Goal: Transaction & Acquisition: Purchase product/service

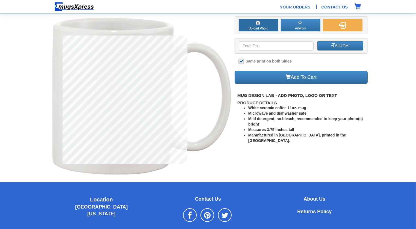
click at [256, 25] on span at bounding box center [257, 23] width 4 height 4
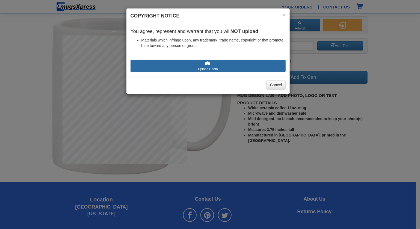
click at [201, 65] on label "Upload Photo" at bounding box center [207, 66] width 155 height 12
click at [194, 71] on input "Upload Photo" at bounding box center [163, 73] width 62 height 5
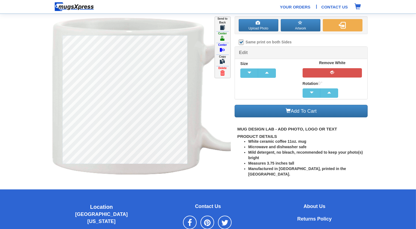
click at [241, 42] on label at bounding box center [241, 42] width 5 height 5
click at [241, 42] on input "Same print on both Sides" at bounding box center [241, 43] width 4 height 4
click at [241, 42] on label at bounding box center [241, 42] width 5 height 5
click at [241, 42] on input "Same print on both Sides" at bounding box center [241, 43] width 4 height 4
checkbox input "true"
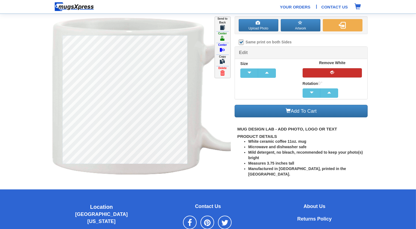
click at [327, 73] on span "button" at bounding box center [332, 72] width 11 height 4
click at [330, 72] on span "button" at bounding box center [332, 72] width 11 height 4
click at [336, 22] on button "button" at bounding box center [343, 25] width 40 height 12
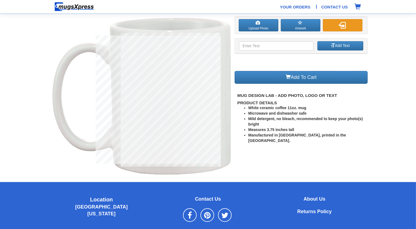
click at [336, 22] on button "button" at bounding box center [343, 25] width 40 height 12
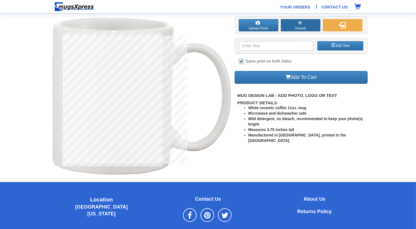
click at [311, 21] on button "Artwork" at bounding box center [301, 25] width 40 height 12
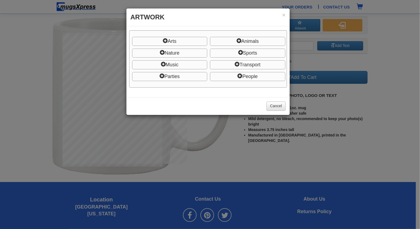
click at [276, 105] on button "Cancel" at bounding box center [275, 106] width 19 height 9
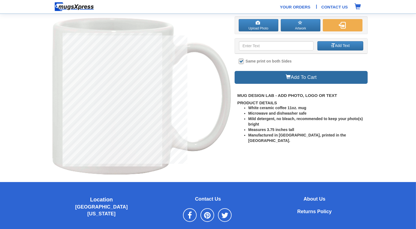
click at [330, 74] on link "Add To Cart" at bounding box center [300, 77] width 133 height 13
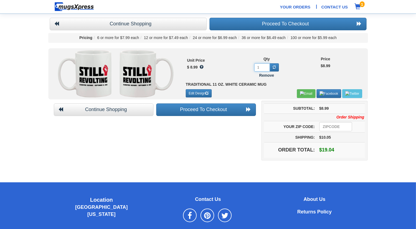
click at [264, 68] on input "1" at bounding box center [262, 67] width 16 height 8
type input "1"
type input "9"
click at [261, 65] on input "9" at bounding box center [262, 67] width 16 height 8
type input "10"
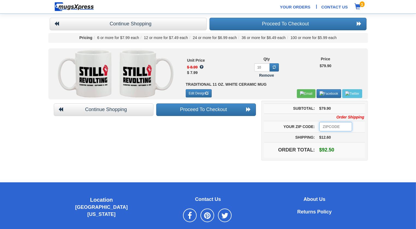
click at [335, 124] on input "number" at bounding box center [335, 126] width 33 height 9
type input "08550"
click at [237, 110] on link "Proceed To Checkout" at bounding box center [206, 109] width 100 height 13
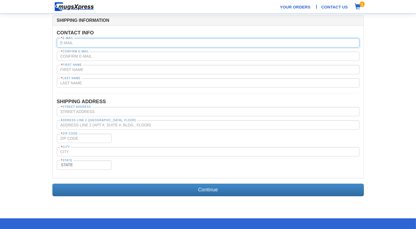
click at [130, 43] on input "text" at bounding box center [208, 42] width 302 height 9
type input "tom@openfieldpartners.com"
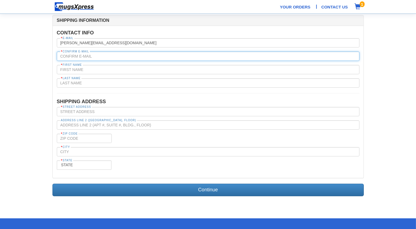
type input "tom@openfieldpartners.com"
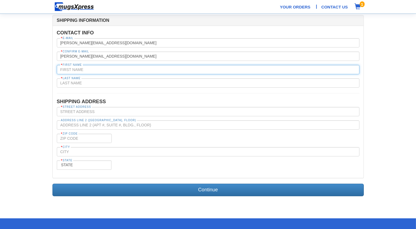
type input "Thomas"
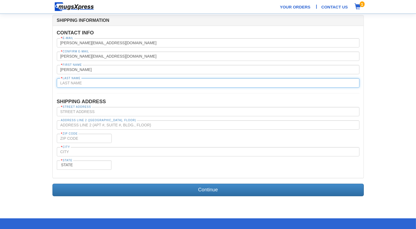
type input "Baker"
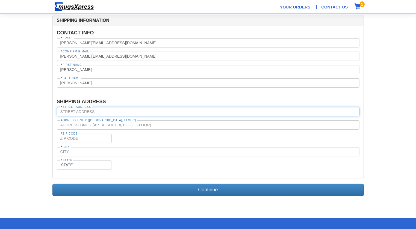
type input "350 N Post Rd"
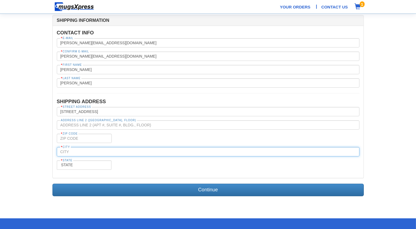
type input "Princeton Junction"
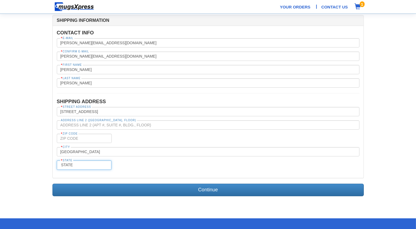
select select "NJ"
click at [87, 141] on input "tel" at bounding box center [84, 138] width 55 height 9
type input "0855"
type input "08550"
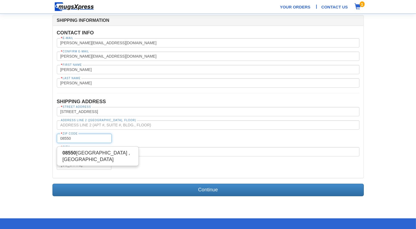
type input "08550"
click at [148, 134] on div "* Zip Code 08550 08550 08550 PRINCETON JUNCTION , NJ" at bounding box center [208, 138] width 302 height 9
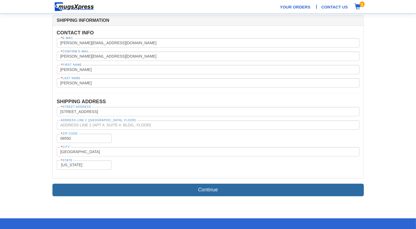
click at [212, 189] on link "Continue" at bounding box center [207, 190] width 311 height 13
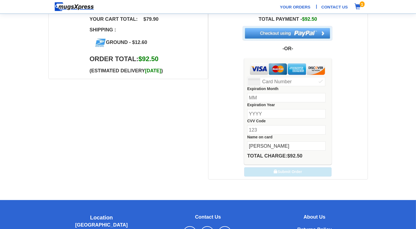
scroll to position [142, 0]
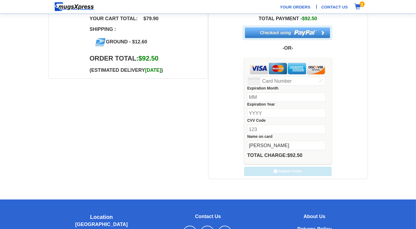
click at [277, 82] on input "number" at bounding box center [286, 80] width 78 height 9
type input "4388576183405946"
type input "05"
type input "2029"
type input "123"
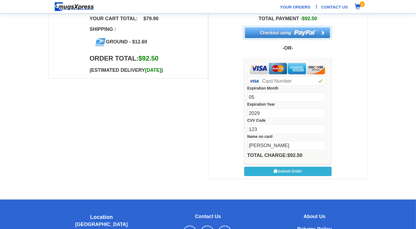
click at [297, 172] on button "Submit Order" at bounding box center [287, 171] width 87 height 9
